Goal: Task Accomplishment & Management: Manage account settings

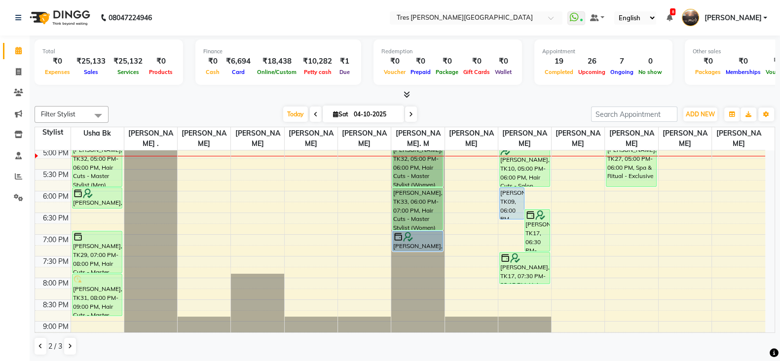
scroll to position [409, 0]
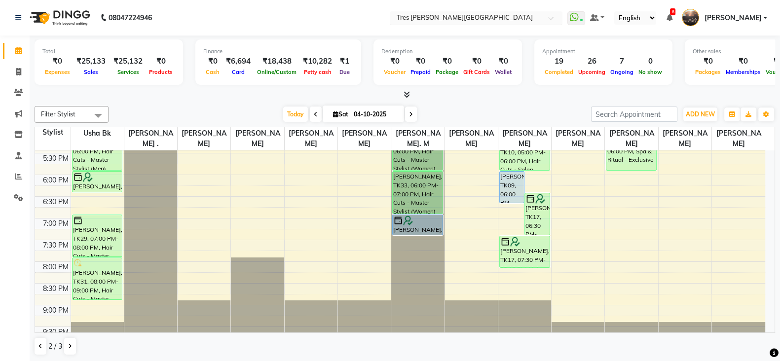
click at [432, 15] on input "text" at bounding box center [466, 19] width 143 height 10
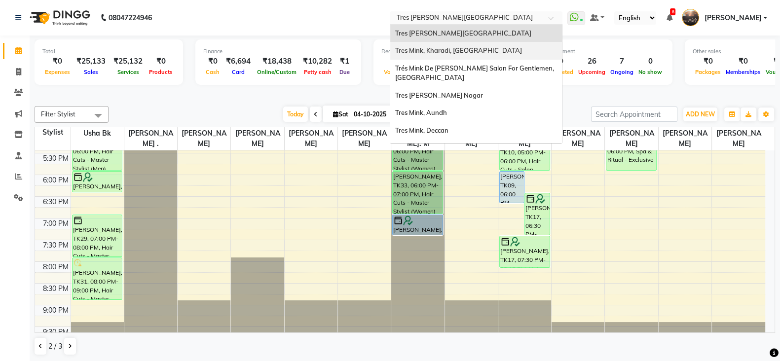
click at [422, 48] on span "Tres Mink, Kharadi, Kharadi" at bounding box center [458, 50] width 127 height 8
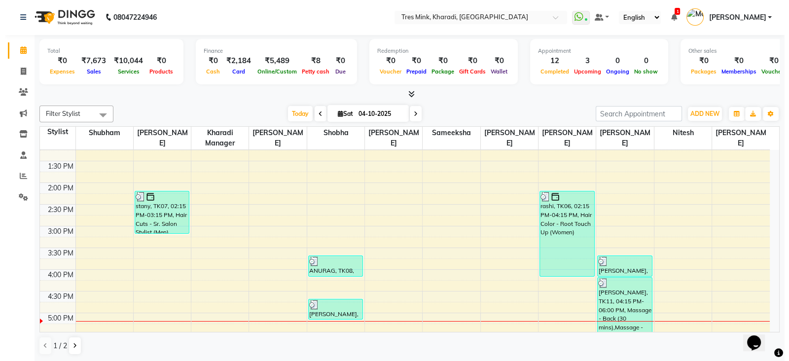
scroll to position [308, 0]
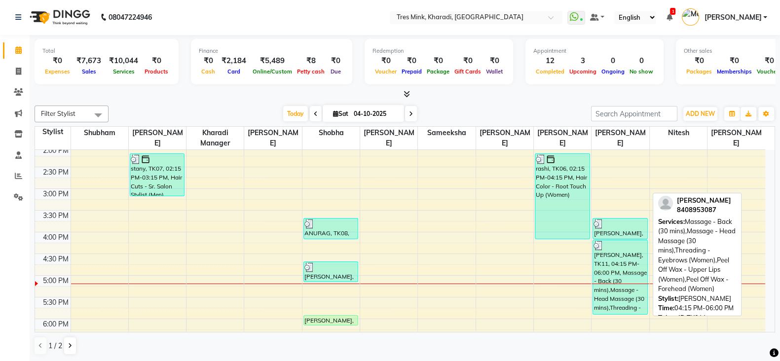
click at [627, 281] on div "Shreya Mistry, TK11, 04:15 PM-06:00 PM, Massage - Back (30 mins),Massage - Head…" at bounding box center [620, 277] width 54 height 74
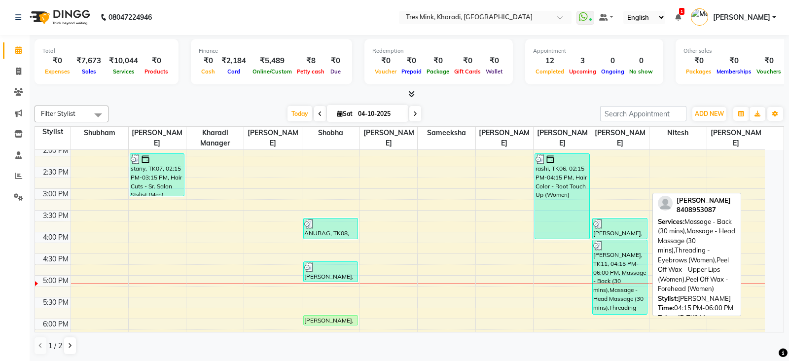
select select "3"
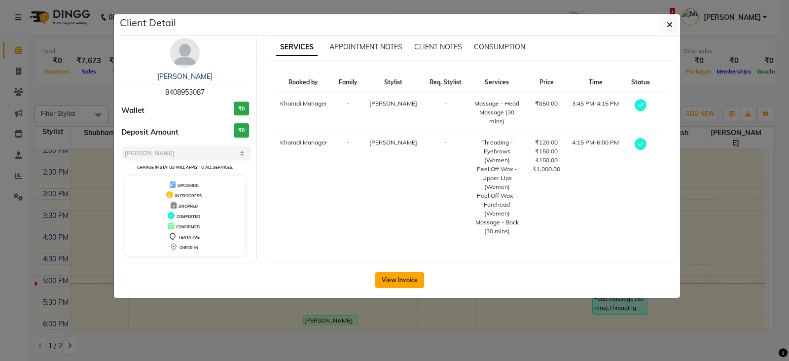
click at [385, 277] on button "View Invoice" at bounding box center [399, 280] width 49 height 16
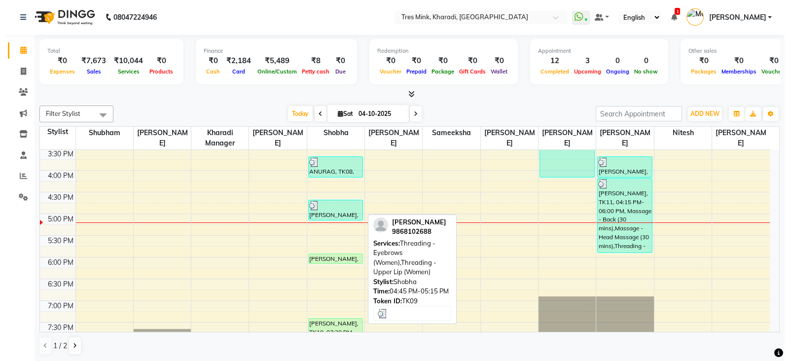
scroll to position [308, 0]
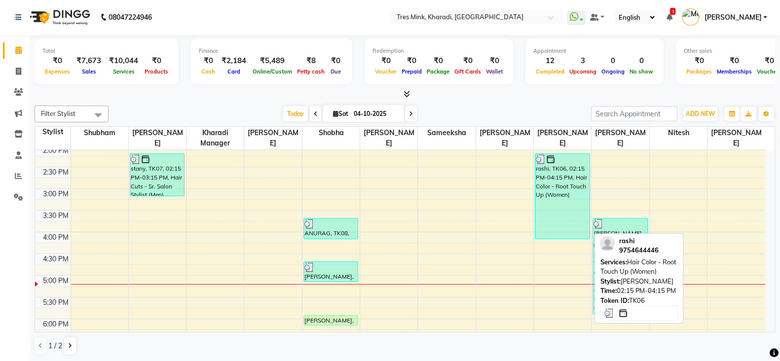
click at [568, 188] on div "rashi, TK06, 02:15 PM-04:15 PM, Hair Color - Root Touch Up (Women)" at bounding box center [562, 196] width 54 height 85
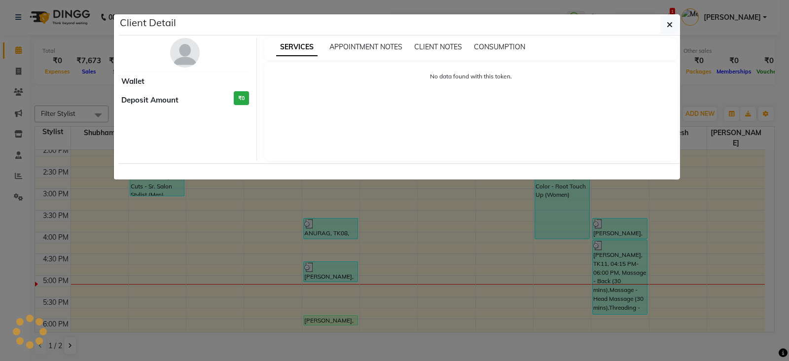
select select "3"
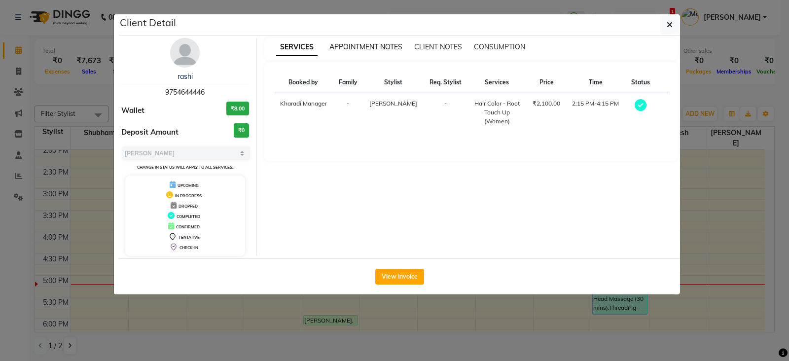
click at [380, 48] on span "APPOINTMENT NOTES" at bounding box center [366, 46] width 73 height 9
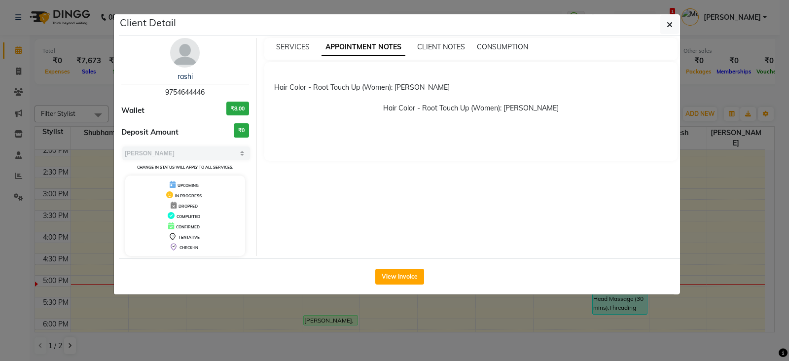
click at [300, 42] on div "SERVICES" at bounding box center [293, 47] width 34 height 10
click at [402, 275] on button "View Invoice" at bounding box center [399, 277] width 49 height 16
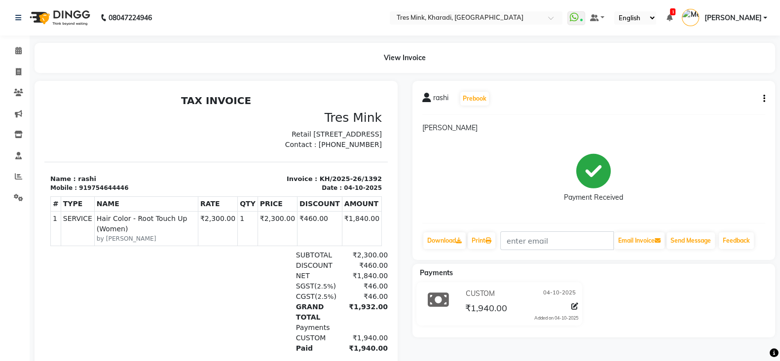
scroll to position [18, 0]
click at [12, 53] on span at bounding box center [18, 50] width 17 height 11
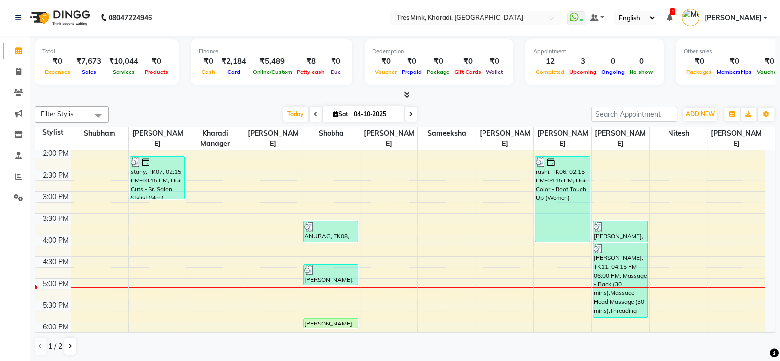
scroll to position [308, 0]
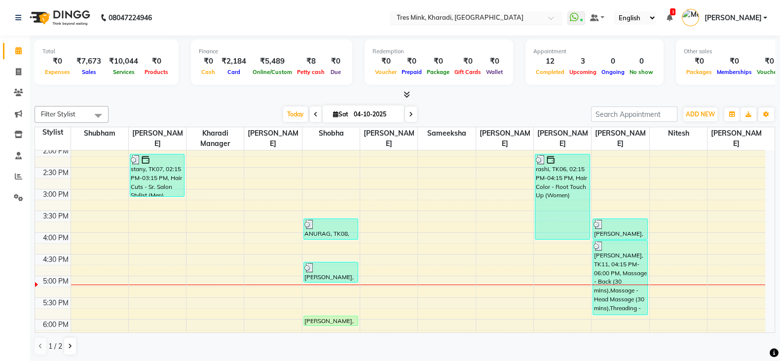
click at [418, 16] on input "text" at bounding box center [466, 19] width 143 height 10
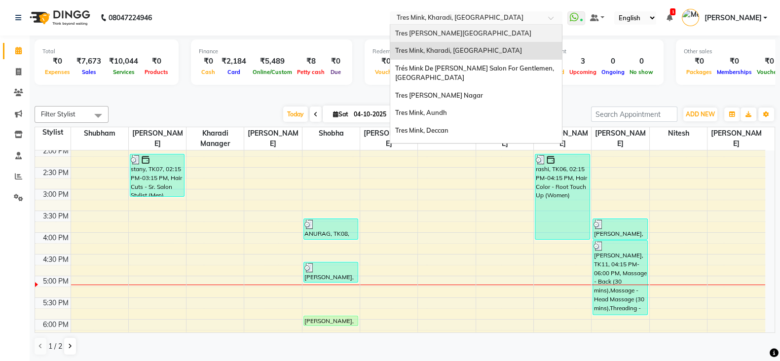
click at [402, 30] on span "Tres [PERSON_NAME][GEOGRAPHIC_DATA]" at bounding box center [463, 33] width 136 height 8
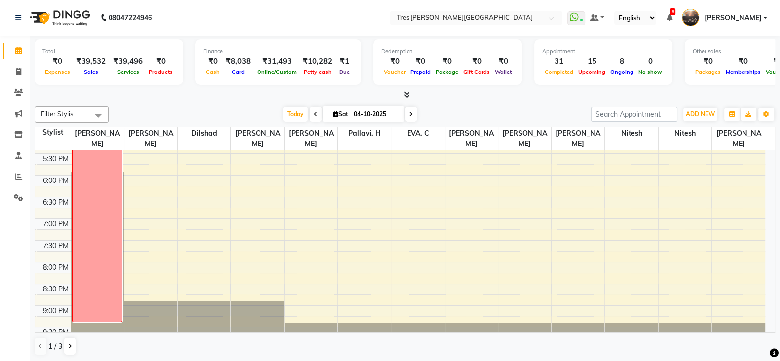
scroll to position [419, 0]
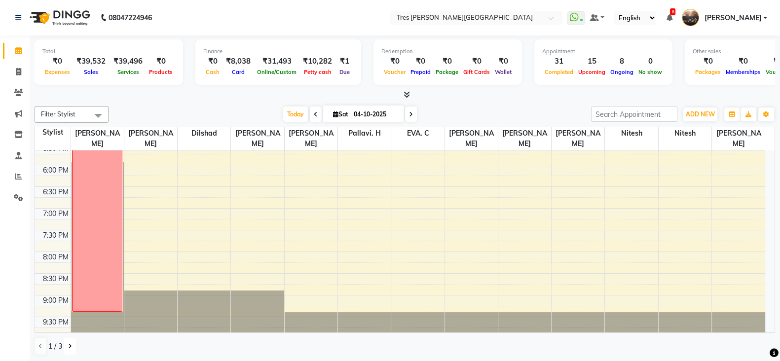
click at [69, 345] on icon at bounding box center [70, 346] width 4 height 6
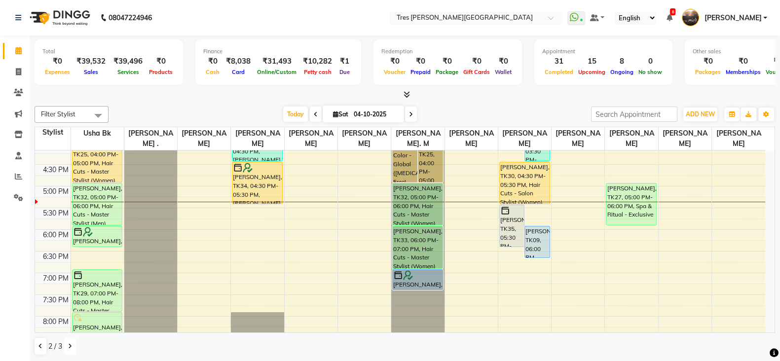
scroll to position [358, 0]
